Goal: Information Seeking & Learning: Check status

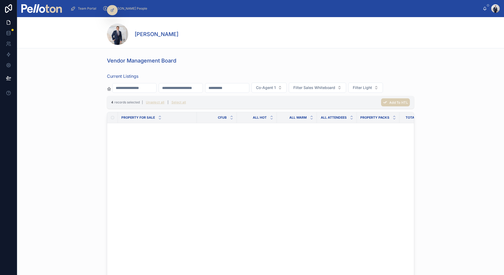
scroll to position [1060, 770]
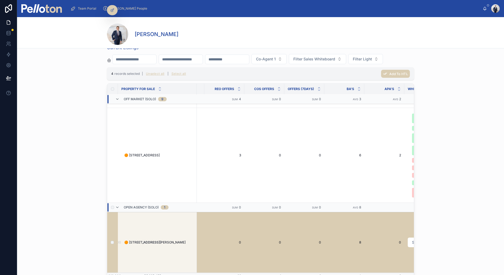
click at [34, 9] on img at bounding box center [41, 8] width 41 height 9
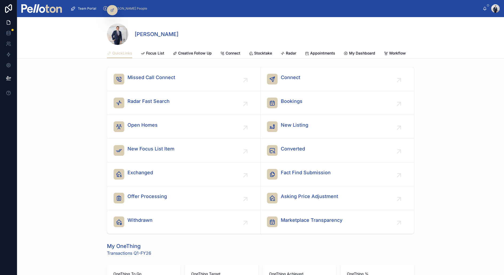
click at [46, 12] on img at bounding box center [41, 8] width 41 height 9
click at [30, 9] on img at bounding box center [41, 8] width 41 height 9
click at [76, 189] on div "Missed Call Connect Connect Radar Fast Search Bookings Open Homes New Listing N…" at bounding box center [260, 150] width 487 height 171
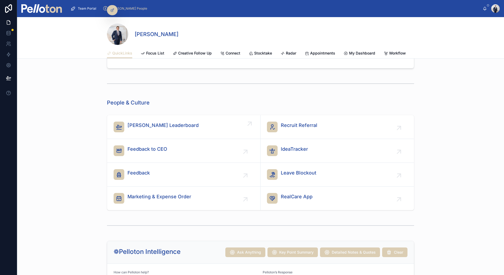
click at [154, 128] on div "[PERSON_NAME] Leaderboard" at bounding box center [163, 126] width 71 height 11
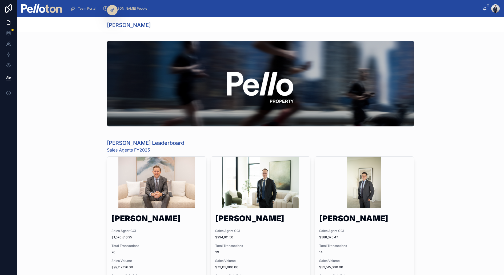
click at [47, 7] on img at bounding box center [41, 8] width 41 height 9
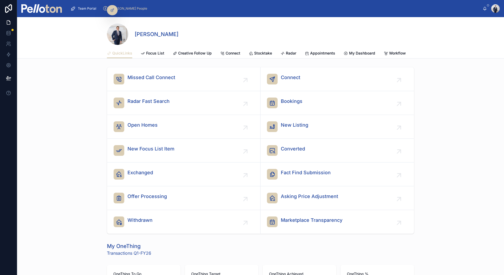
click at [128, 9] on span "[PERSON_NAME] People" at bounding box center [128, 8] width 37 height 4
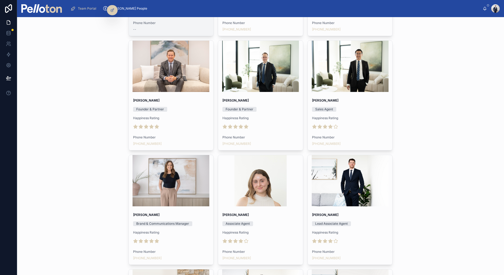
scroll to position [388, 0]
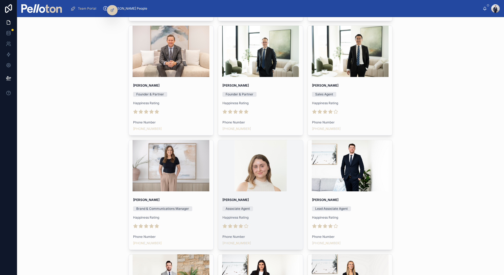
click at [247, 173] on div at bounding box center [260, 165] width 85 height 51
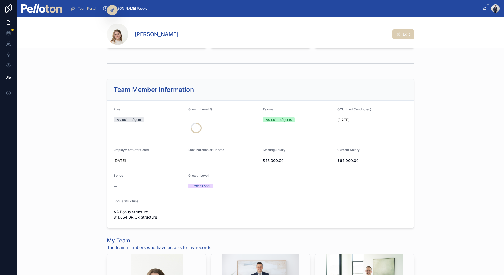
scroll to position [239, 0]
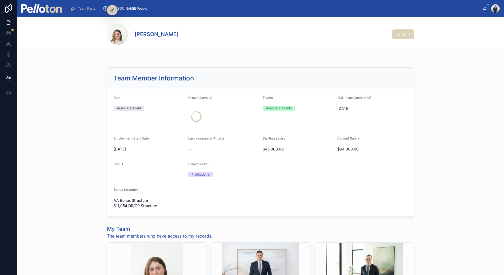
click at [398, 33] on span at bounding box center [399, 34] width 4 height 4
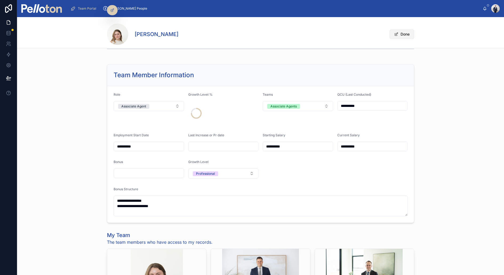
scroll to position [236, 0]
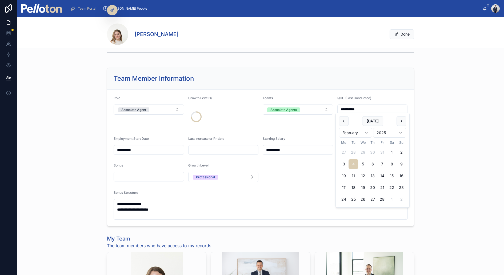
click at [349, 108] on input "**********" at bounding box center [373, 108] width 70 height 7
click at [424, 108] on div "**********" at bounding box center [260, 146] width 487 height 163
click at [409, 32] on button "Done" at bounding box center [402, 34] width 25 height 10
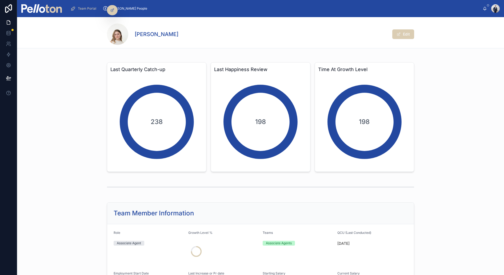
scroll to position [0, 0]
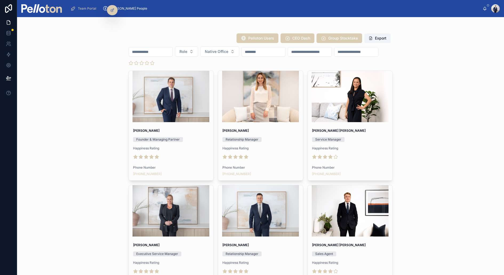
click at [266, 53] on input "text" at bounding box center [264, 51] width 44 height 7
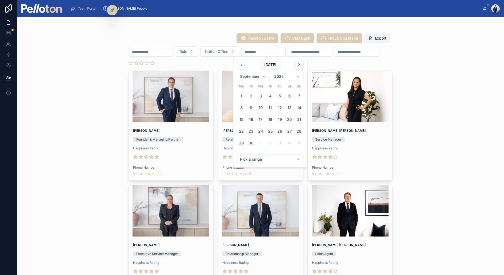
click at [252, 159] on html "Team Portal Pello People Stefon Bertram Pelloton Users CEO Dash Group Stocktake…" at bounding box center [252, 137] width 504 height 275
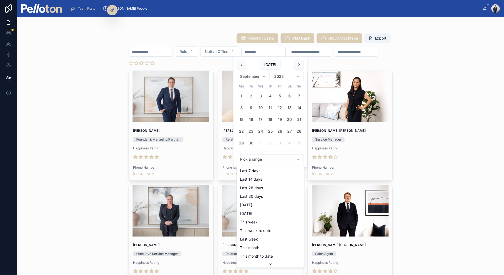
scroll to position [60, 0]
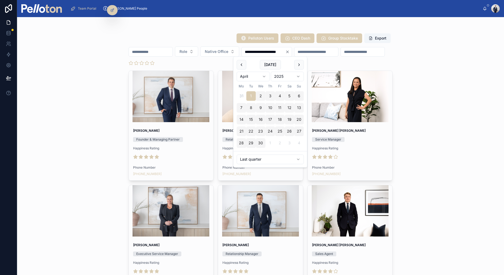
type input "**********"
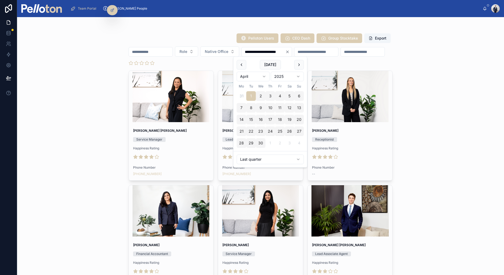
click at [49, 147] on div "**********" at bounding box center [260, 145] width 487 height 257
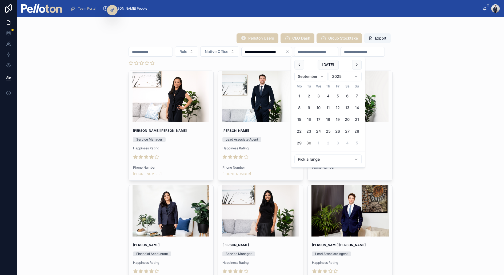
click at [338, 48] on input "text" at bounding box center [317, 51] width 44 height 7
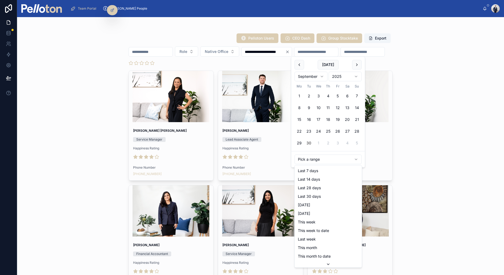
click at [307, 158] on html "**********" at bounding box center [252, 137] width 504 height 275
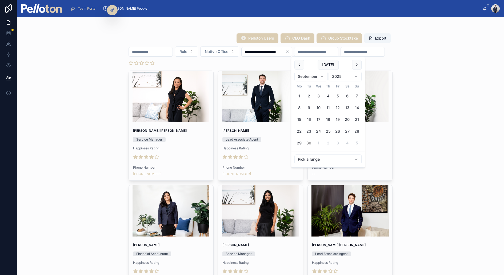
click at [401, 64] on html "**********" at bounding box center [252, 137] width 504 height 275
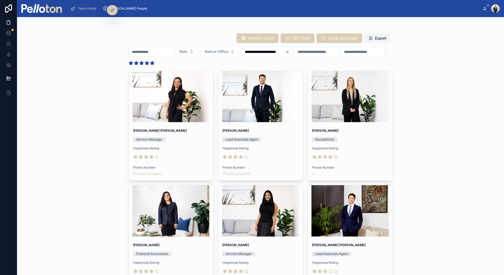
click at [154, 64] on icon at bounding box center [152, 63] width 4 height 4
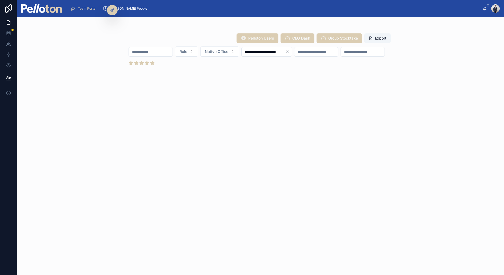
click at [290, 50] on icon "Clear" at bounding box center [287, 52] width 4 height 4
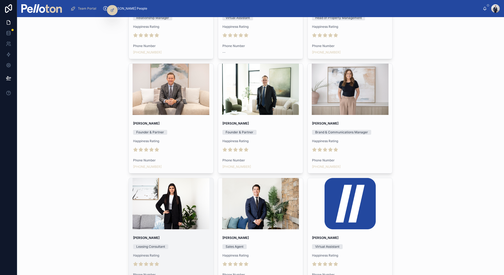
scroll to position [227, 0]
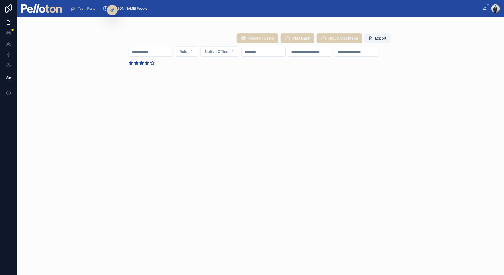
click at [149, 65] on icon at bounding box center [147, 63] width 4 height 4
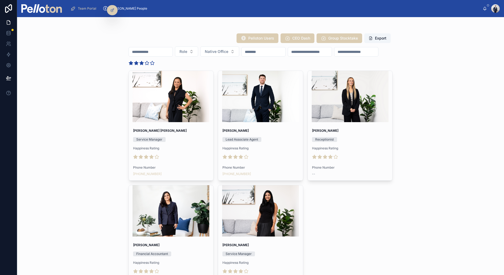
click at [144, 64] on icon at bounding box center [142, 63] width 4 height 4
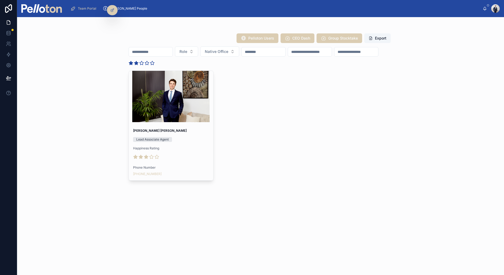
click at [138, 63] on icon at bounding box center [136, 63] width 4 height 4
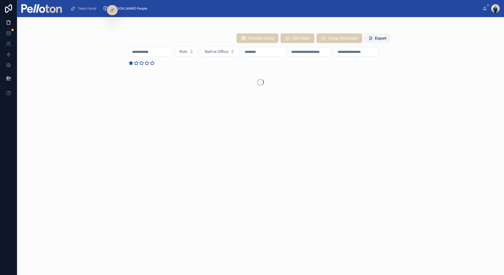
click at [133, 65] on icon at bounding box center [131, 63] width 4 height 4
click at [64, 56] on div "Pelloton Users CEO Dash Group Stocktake Export Role Native Office" at bounding box center [260, 145] width 487 height 257
click at [38, 13] on div at bounding box center [41, 8] width 41 height 17
click at [43, 5] on img at bounding box center [41, 8] width 41 height 9
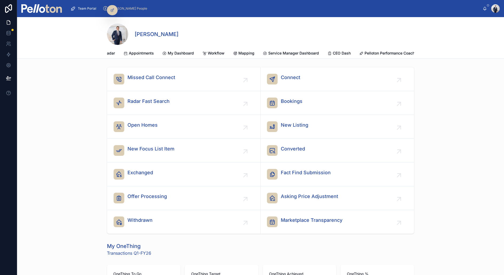
scroll to position [0, 188]
click at [292, 29] on div "[PERSON_NAME]" at bounding box center [260, 33] width 307 height 21
click at [263, 52] on span "Stocktake" at bounding box center [263, 52] width 18 height 5
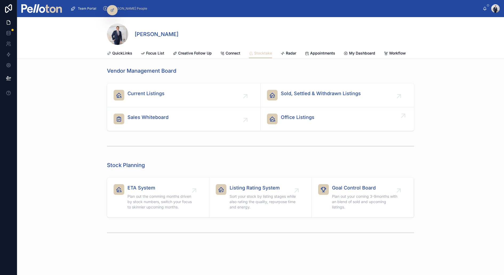
click at [289, 115] on span "Office Listings" at bounding box center [298, 116] width 34 height 7
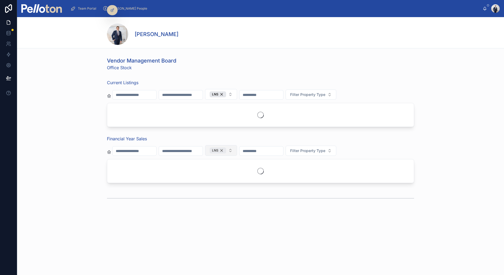
click at [225, 150] on div "LNS" at bounding box center [218, 150] width 17 height 6
click at [225, 150] on span "Search Offices" at bounding box center [223, 149] width 26 height 5
click at [213, 177] on div "UNS" at bounding box center [236, 179] width 64 height 9
click at [99, 167] on div "Financial Year Sales UNS Filter Property Type" at bounding box center [260, 159] width 487 height 52
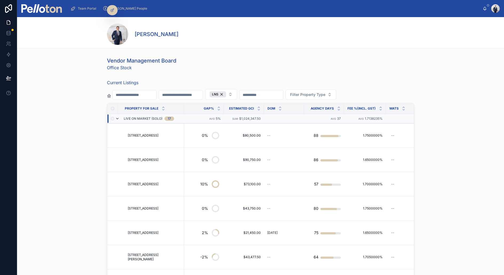
click at [118, 117] on icon at bounding box center [117, 118] width 4 height 4
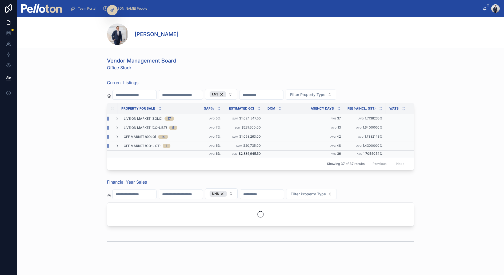
scroll to position [7, 0]
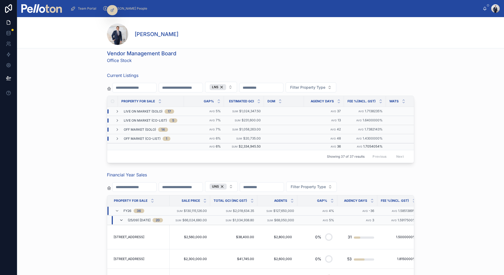
click at [120, 218] on icon at bounding box center [121, 220] width 4 height 4
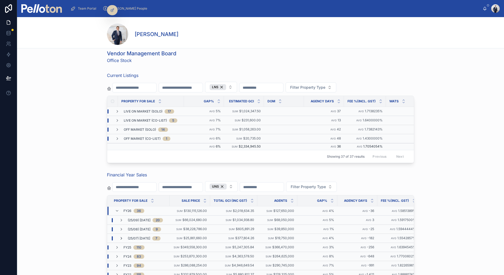
click at [120, 236] on icon at bounding box center [121, 238] width 4 height 4
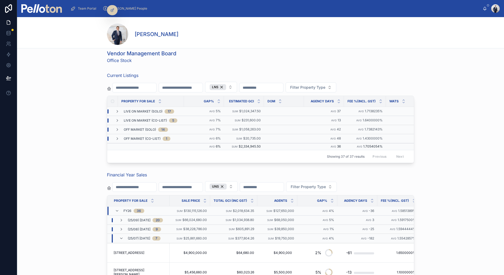
click at [120, 236] on icon at bounding box center [121, 238] width 4 height 4
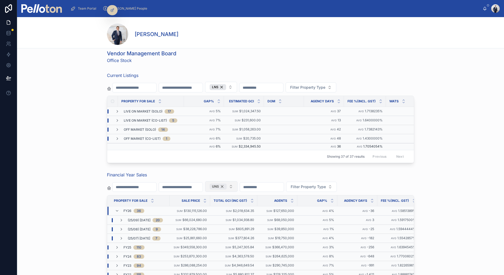
click at [224, 183] on div "UNS" at bounding box center [218, 186] width 17 height 6
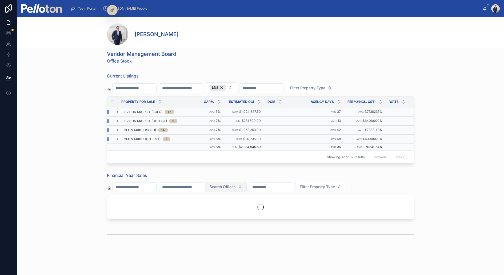
click at [224, 184] on span "Search Offices" at bounding box center [223, 186] width 26 height 5
click at [210, 225] on div "NS" at bounding box center [236, 223] width 64 height 9
click at [84, 200] on div "Financial Year Sales NS Filter Property Type" at bounding box center [260, 196] width 487 height 52
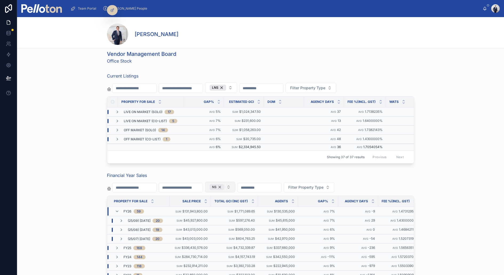
click at [222, 186] on div "NS" at bounding box center [217, 187] width 15 height 6
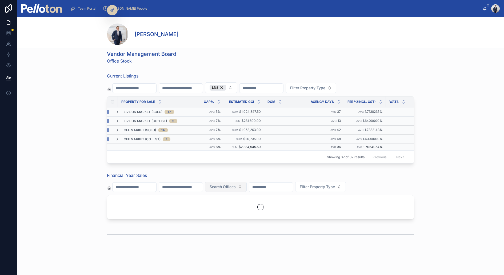
click at [222, 186] on span "Search Offices" at bounding box center [223, 186] width 26 height 5
click at [212, 207] on div "LNS" at bounding box center [236, 206] width 64 height 9
click at [70, 198] on div "Financial Year Sales LNS Filter Property Type" at bounding box center [260, 196] width 487 height 52
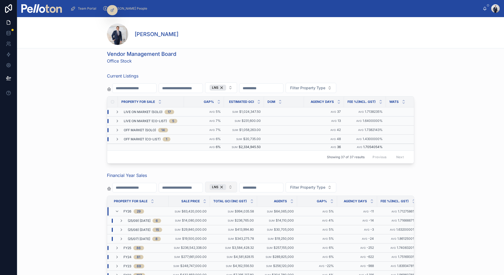
click at [42, 6] on img at bounding box center [41, 8] width 41 height 9
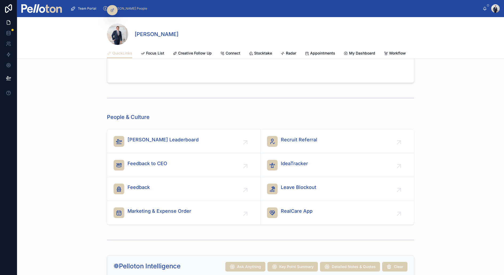
scroll to position [522, 0]
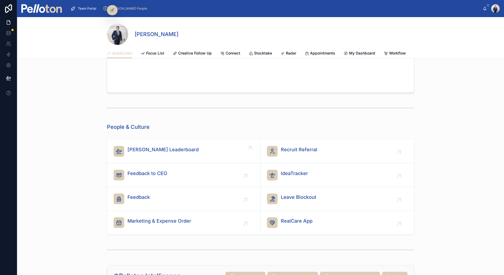
click at [155, 156] on link "[PERSON_NAME] Leaderboard" at bounding box center [183, 151] width 153 height 24
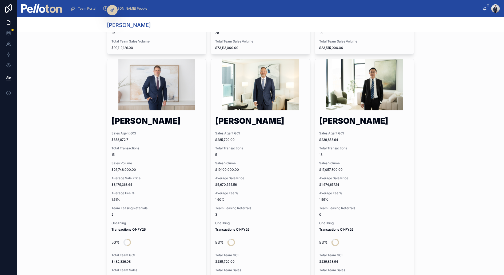
scroll to position [337, 0]
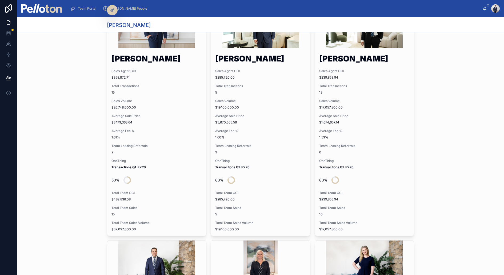
scroll to position [402, 0]
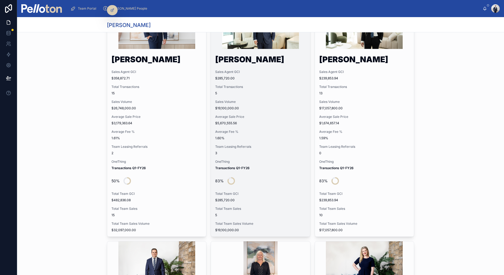
click at [246, 136] on span "1.60%" at bounding box center [260, 138] width 90 height 4
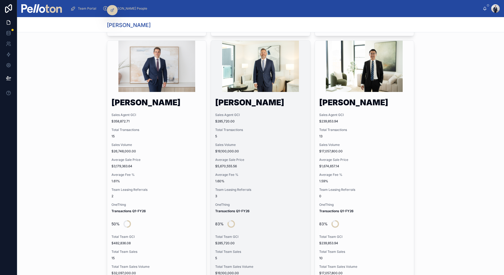
scroll to position [340, 0]
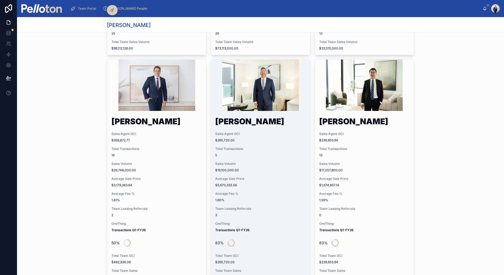
click at [255, 104] on div at bounding box center [260, 84] width 99 height 51
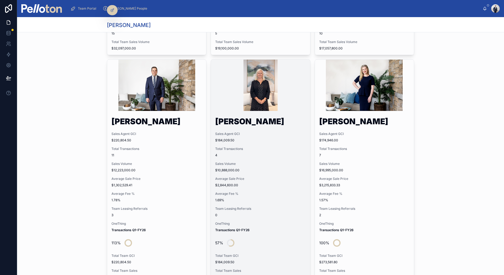
scroll to position [593, 0]
